Goal: Information Seeking & Learning: Find specific page/section

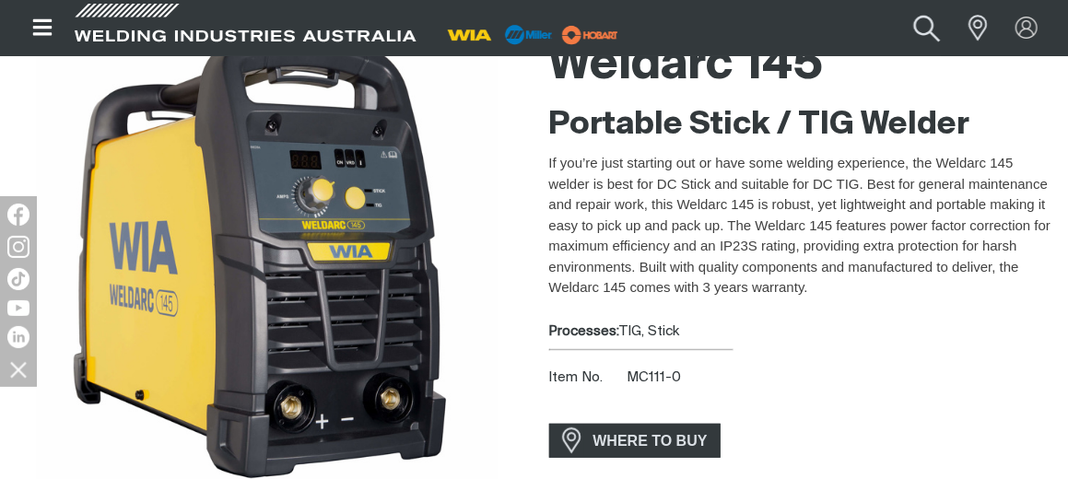
click at [933, 27] on button "Search products" at bounding box center [928, 28] width 75 height 50
click at [825, 31] on input "Search" at bounding box center [816, 28] width 284 height 40
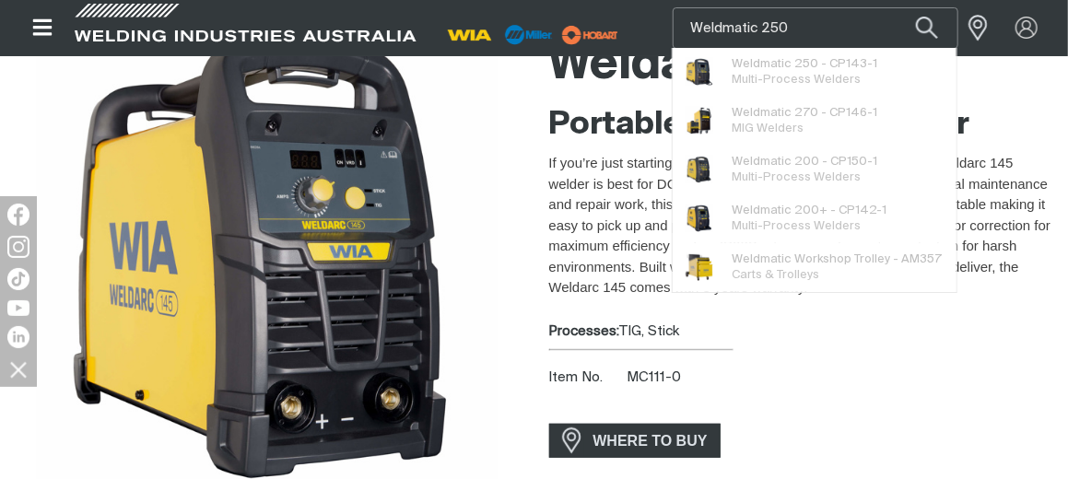
type input "Weldmatic 250"
click at [896, 7] on button "Search products" at bounding box center [927, 27] width 63 height 41
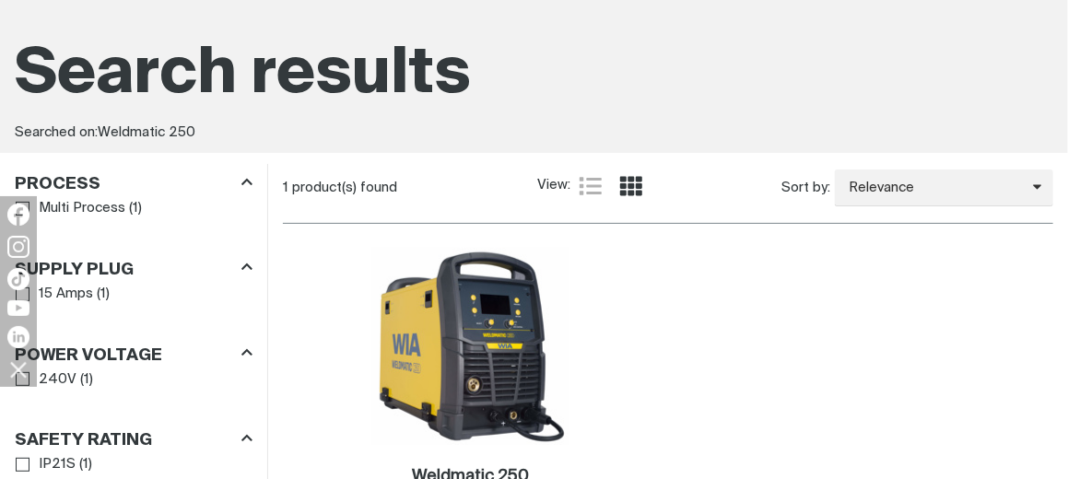
scroll to position [369, 0]
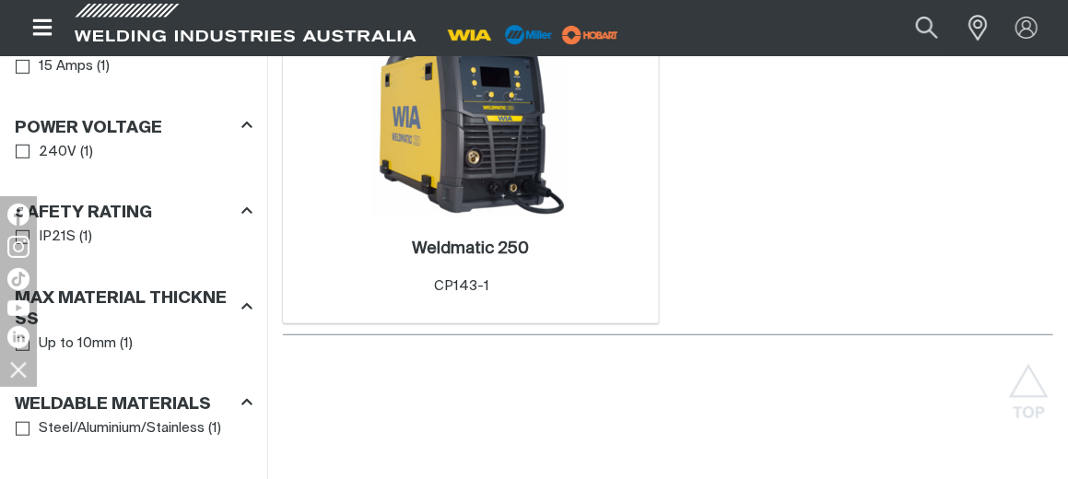
click at [493, 161] on img at bounding box center [470, 118] width 197 height 197
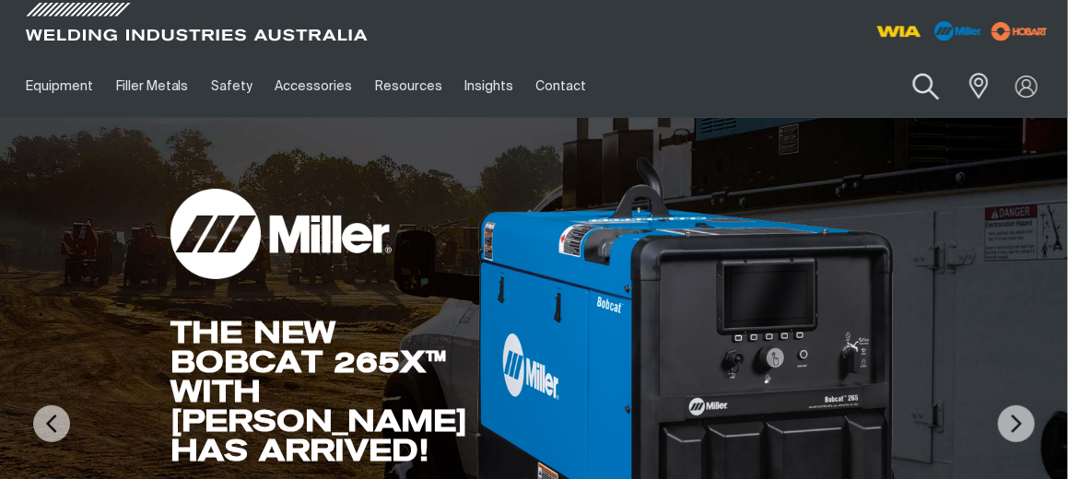
drag, startPoint x: 0, startPoint y: 0, endPoint x: 928, endPoint y: 89, distance: 932.7
click at [928, 89] on button "Search products" at bounding box center [927, 87] width 75 height 53
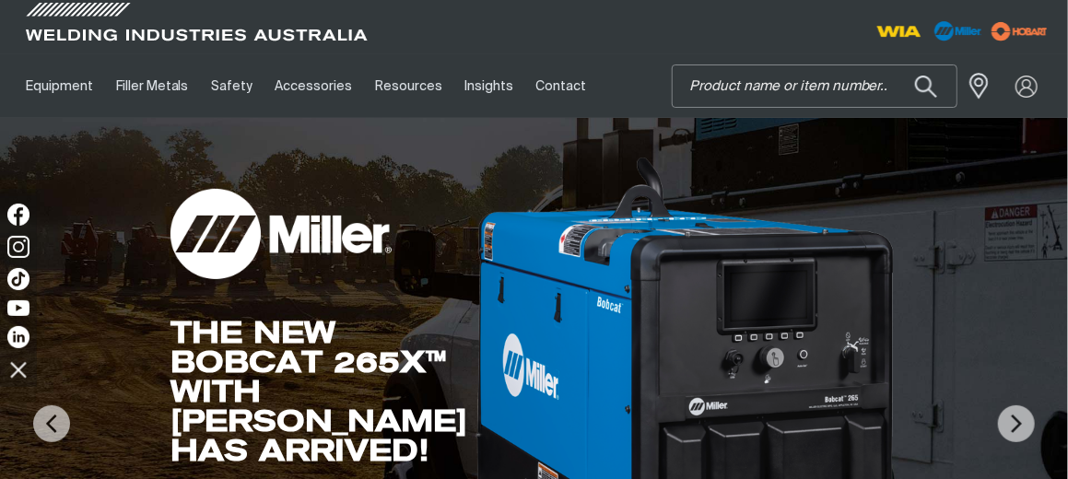
click at [759, 81] on input "Search" at bounding box center [815, 85] width 284 height 41
type input "Vortex"
click at [895, 65] on button "Search products" at bounding box center [926, 86] width 63 height 43
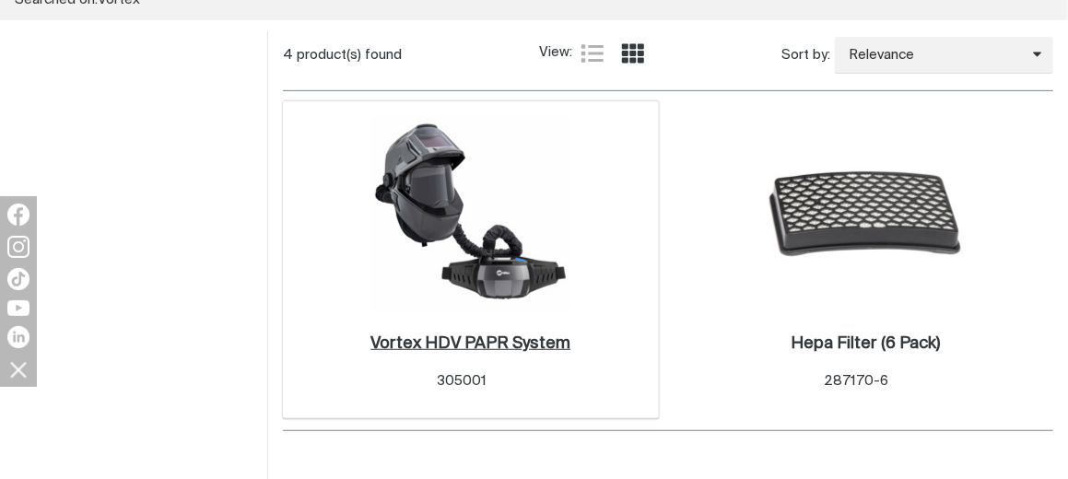
scroll to position [277, 0]
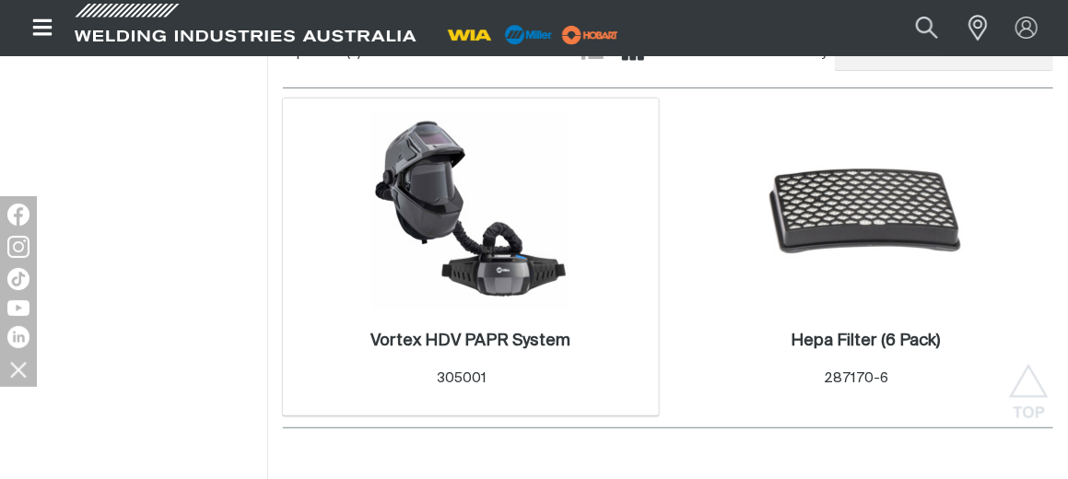
click at [501, 282] on img at bounding box center [470, 210] width 197 height 197
